Goal: Information Seeking & Learning: Learn about a topic

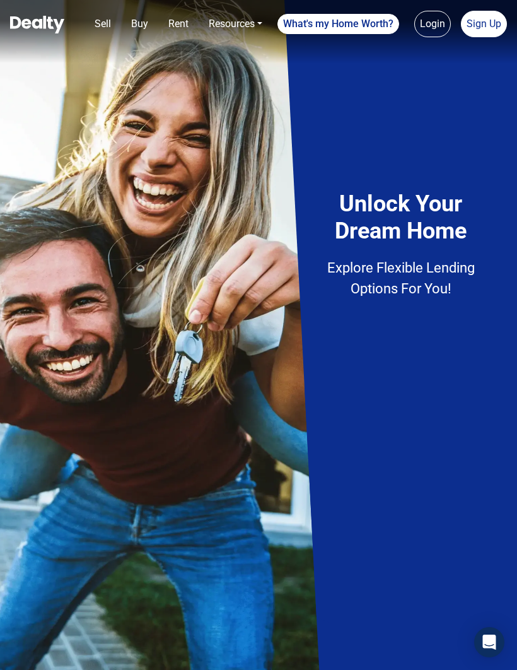
click at [307, 665] on img at bounding box center [258, 335] width 517 height 670
